Goal: Information Seeking & Learning: Learn about a topic

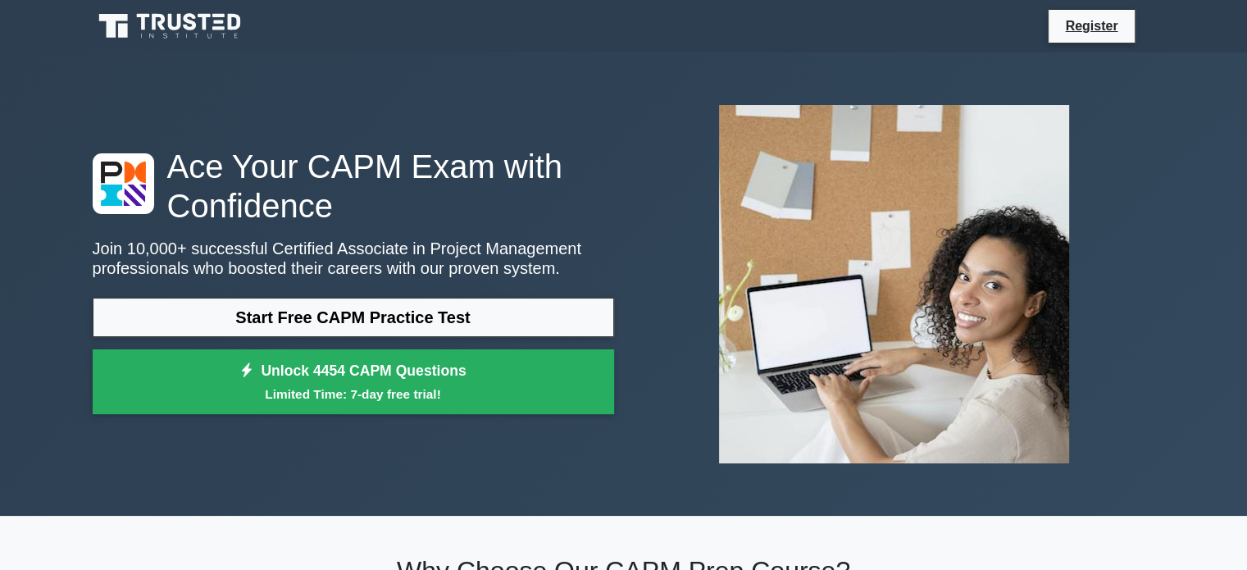
click at [337, 308] on link "Start Free CAPM Practice Test" at bounding box center [354, 317] width 522 height 39
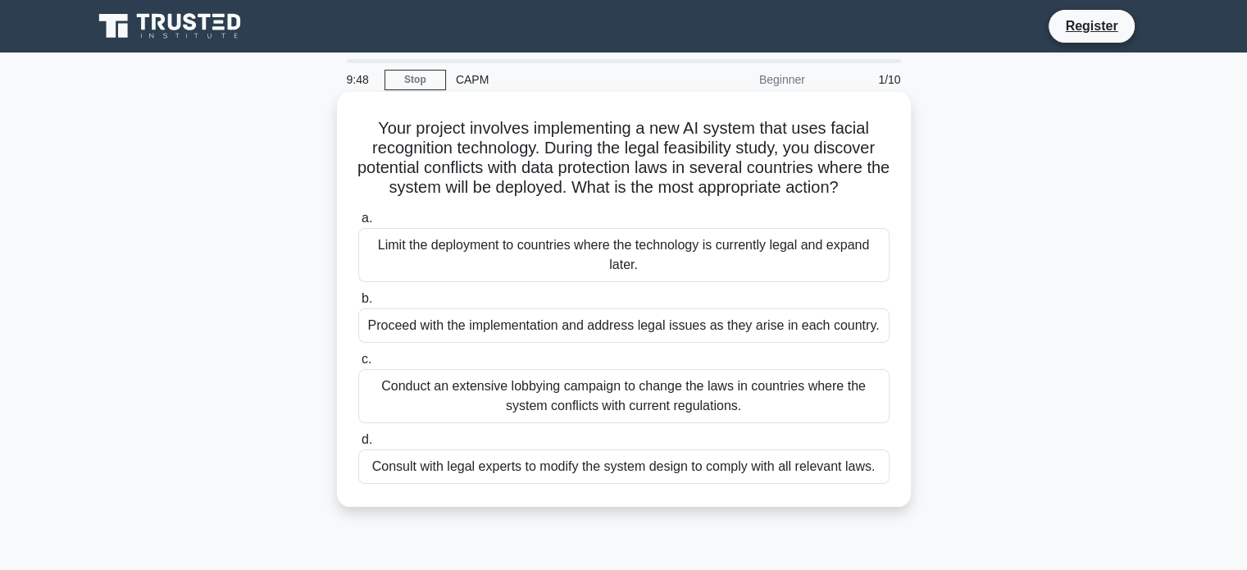
click at [593, 248] on div "Limit the deployment to countries where the technology is currently legal and e…" at bounding box center [623, 255] width 531 height 54
click at [358, 224] on input "a. Limit the deployment to countries where the technology is currently legal an…" at bounding box center [358, 218] width 0 height 11
